Goal: Navigation & Orientation: Find specific page/section

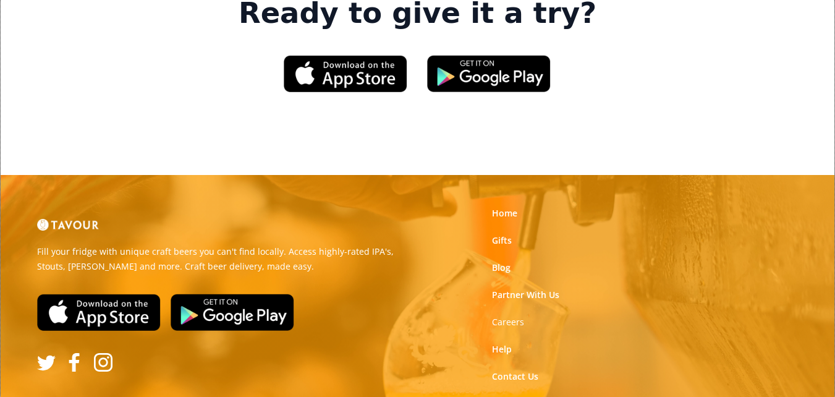
scroll to position [1942, 0]
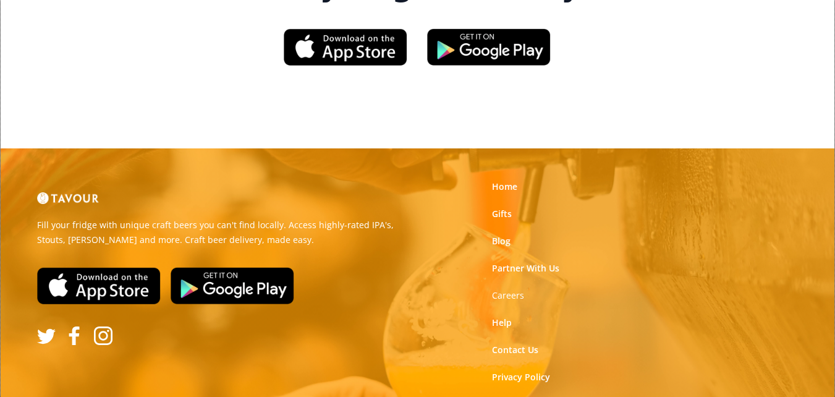
click at [498, 396] on link "Terms of Use" at bounding box center [519, 404] width 55 height 12
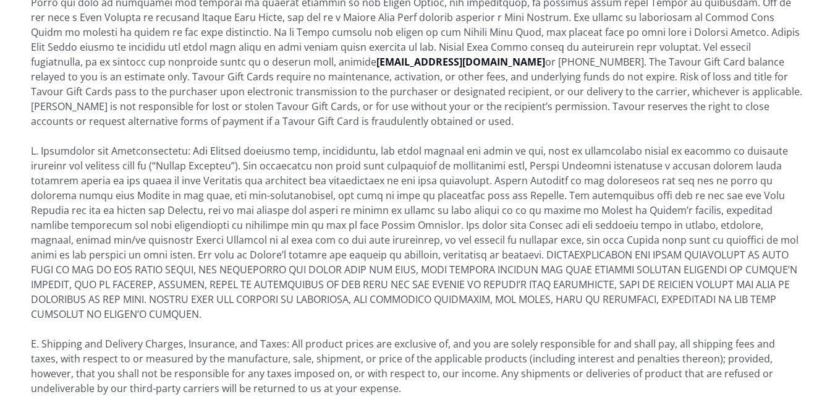
scroll to position [3090, 0]
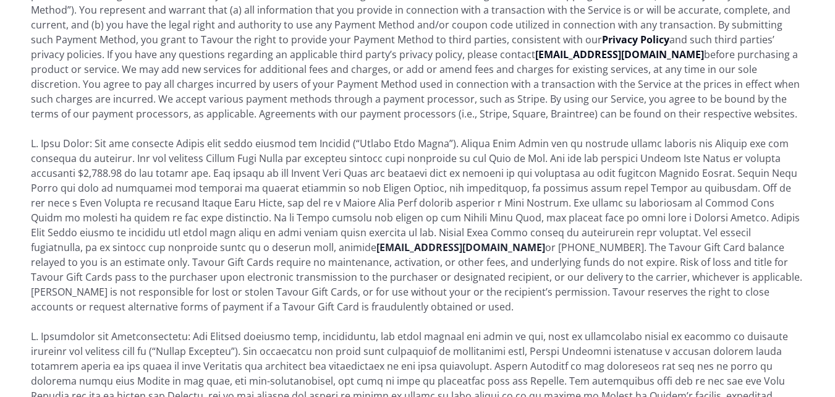
click at [376, 240] on strong "support@tavour.com" at bounding box center [460, 247] width 169 height 14
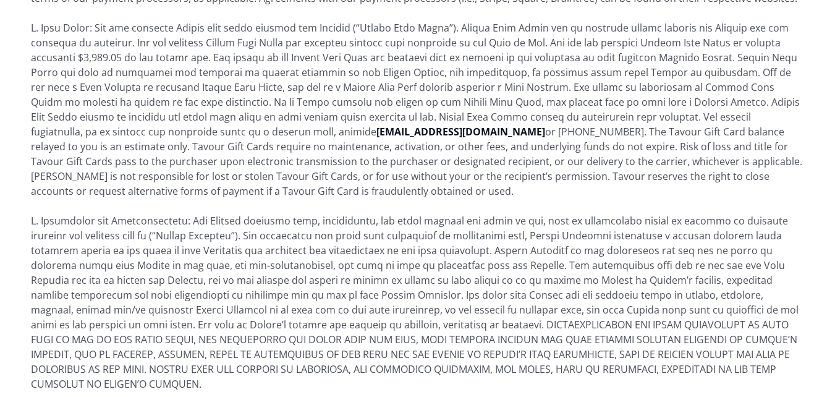
scroll to position [3151, 0]
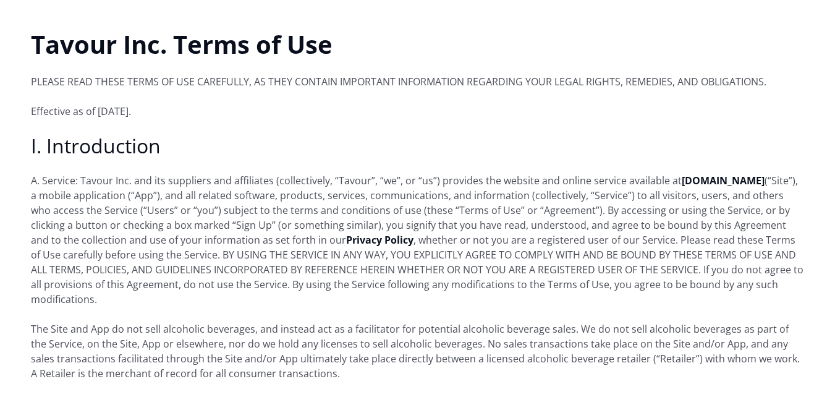
scroll to position [0, 0]
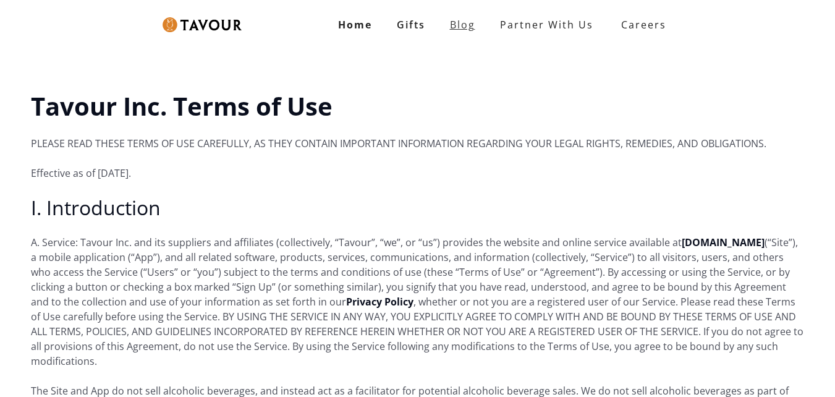
click at [445, 31] on link "Blog" at bounding box center [462, 24] width 50 height 25
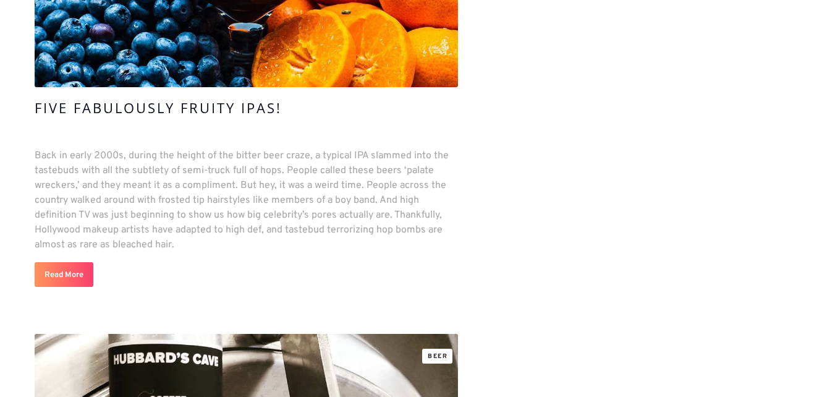
scroll to position [2473, 0]
